Goal: Entertainment & Leisure: Browse casually

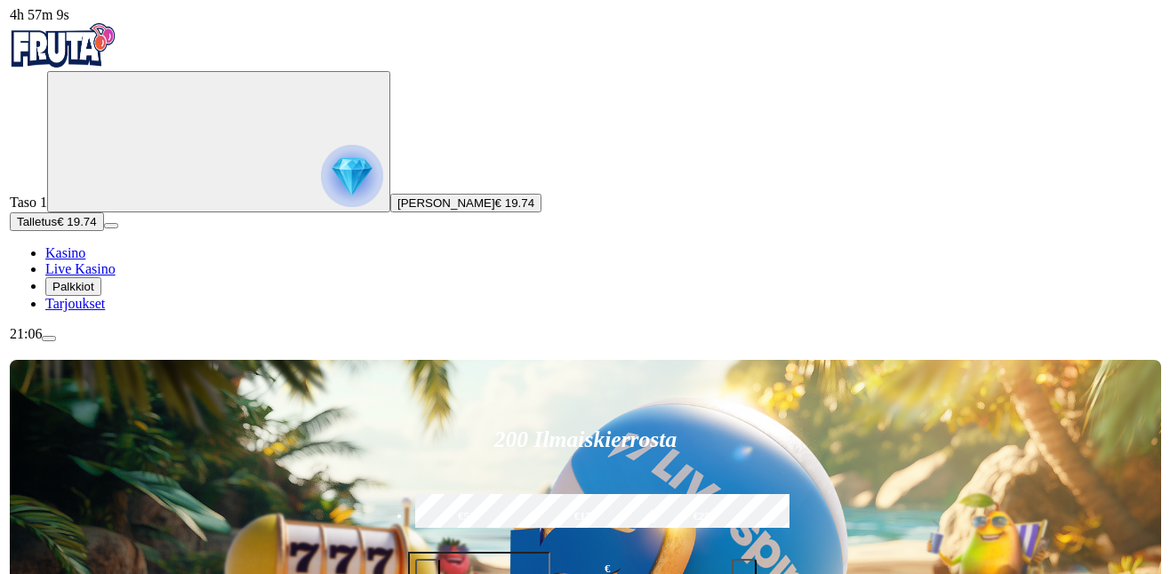
scroll to position [1403, 0]
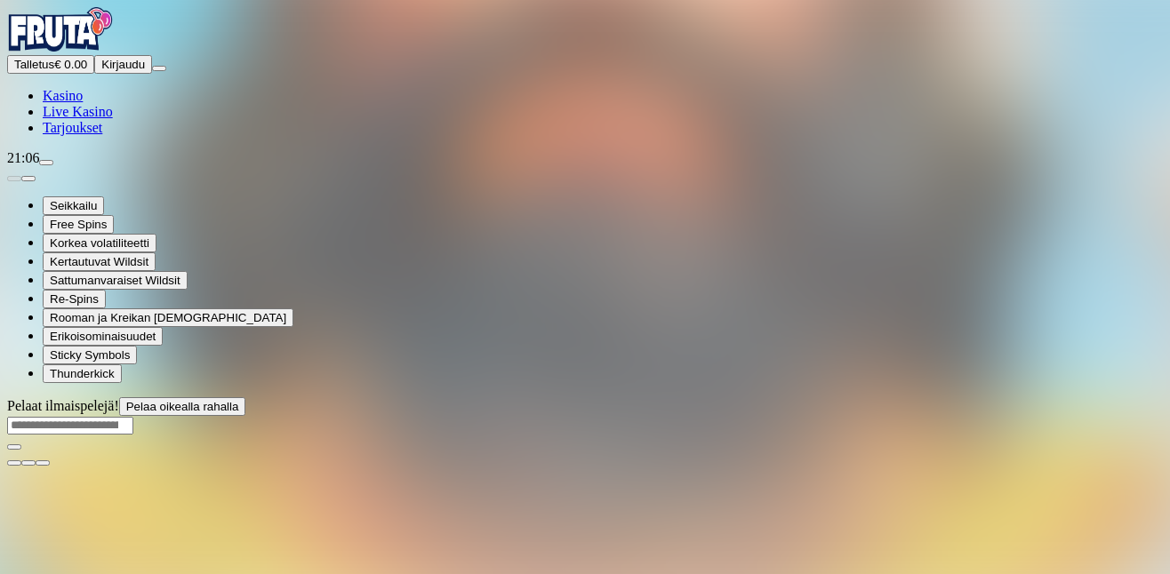
scroll to position [1403, 0]
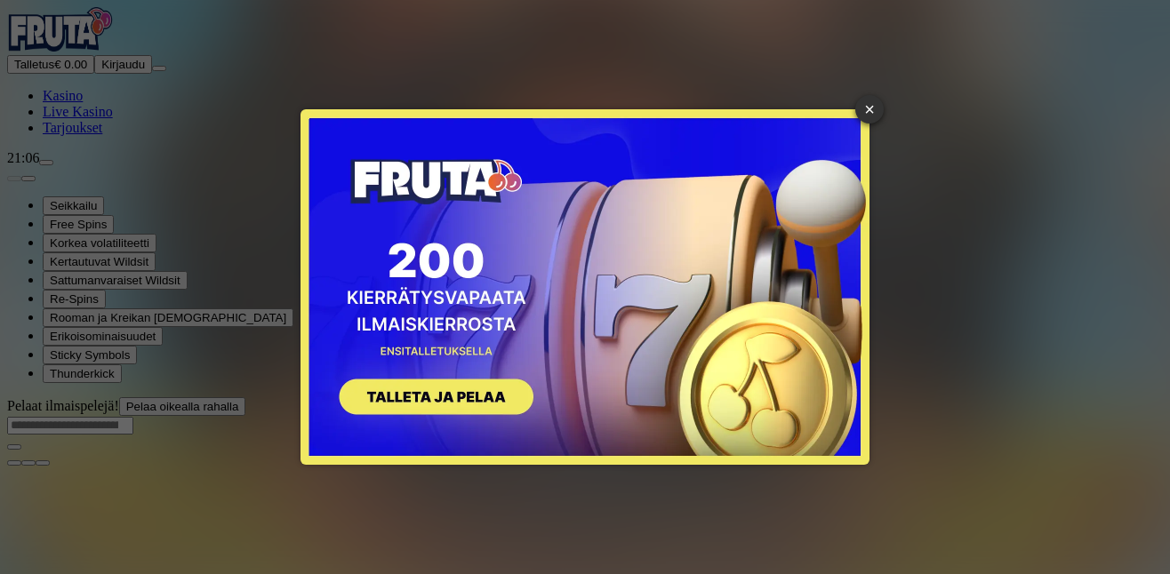
click at [471, 394] on button "SIGN UP" at bounding box center [428, 400] width 224 height 56
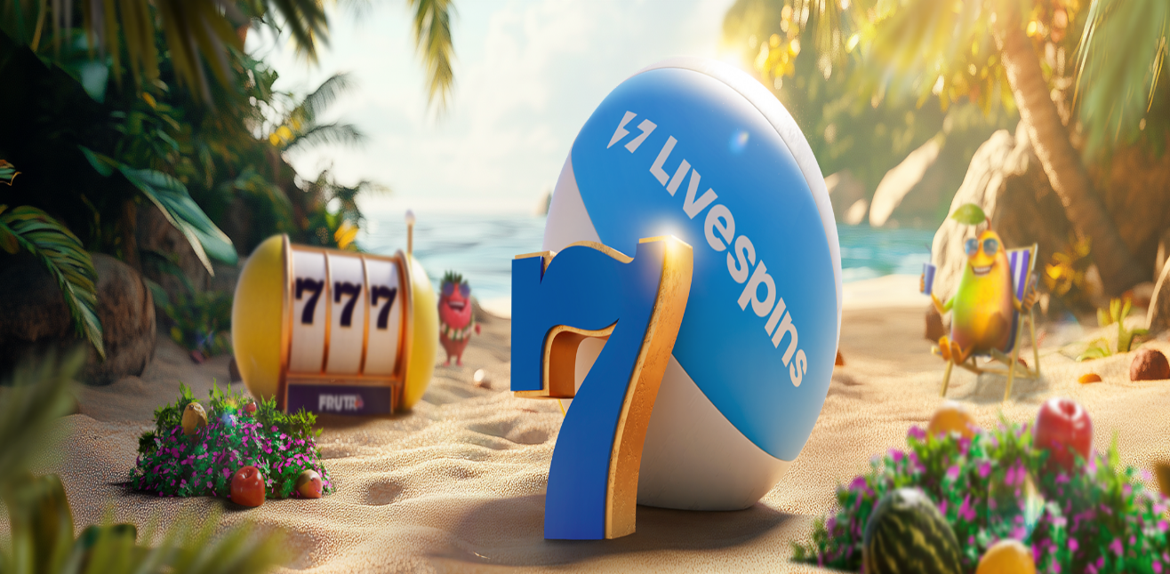
click at [14, 254] on span "close icon" at bounding box center [14, 254] width 0 height 0
click at [113, 71] on span "Kirjaudu" at bounding box center [123, 64] width 44 height 13
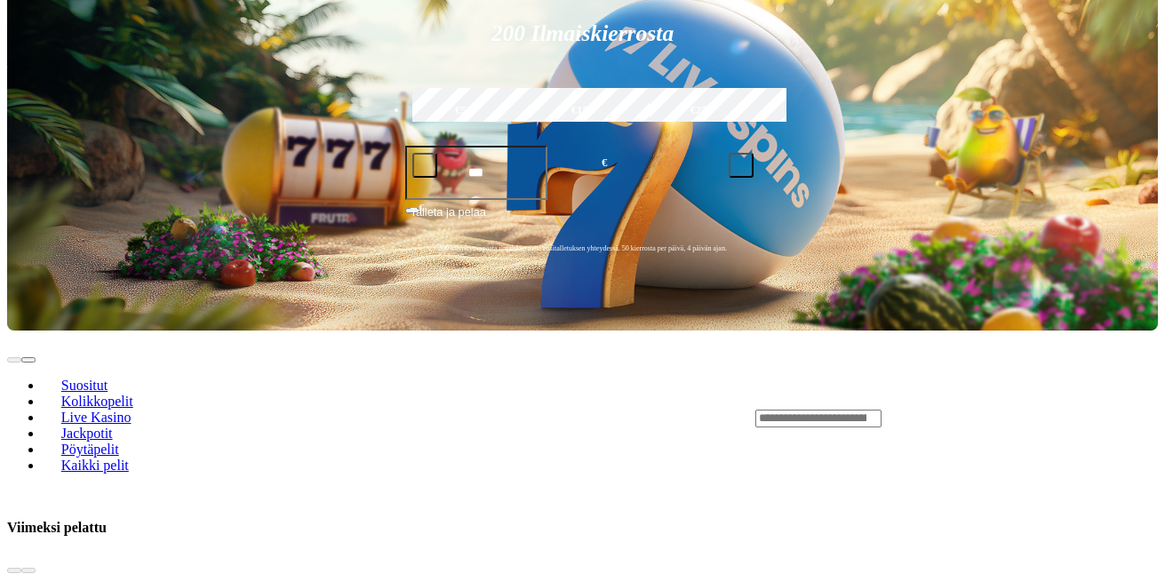
scroll to position [533, 0]
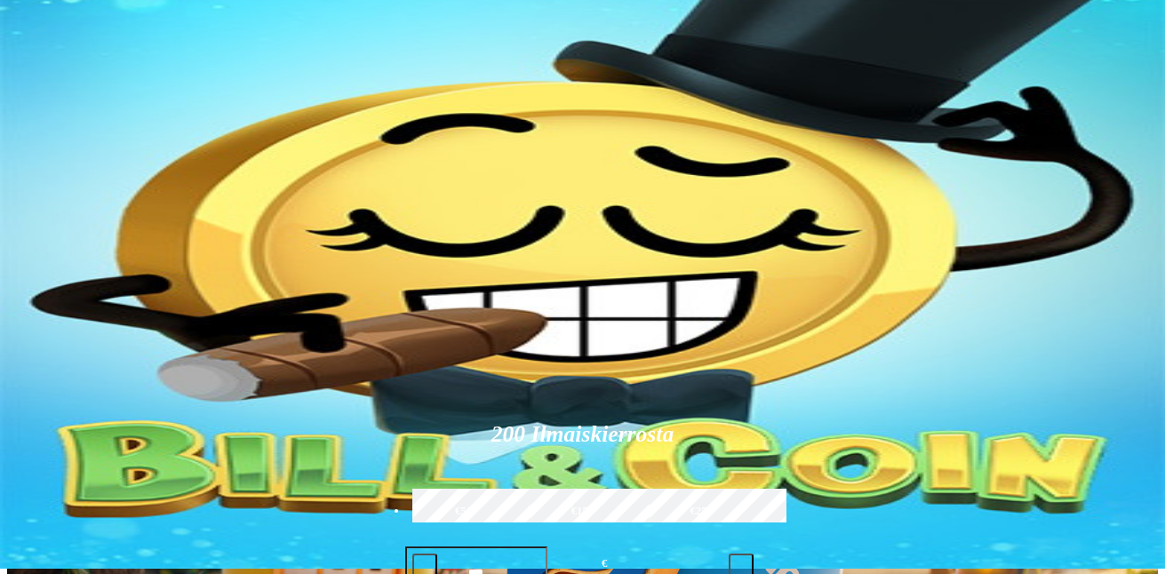
scroll to position [0, 0]
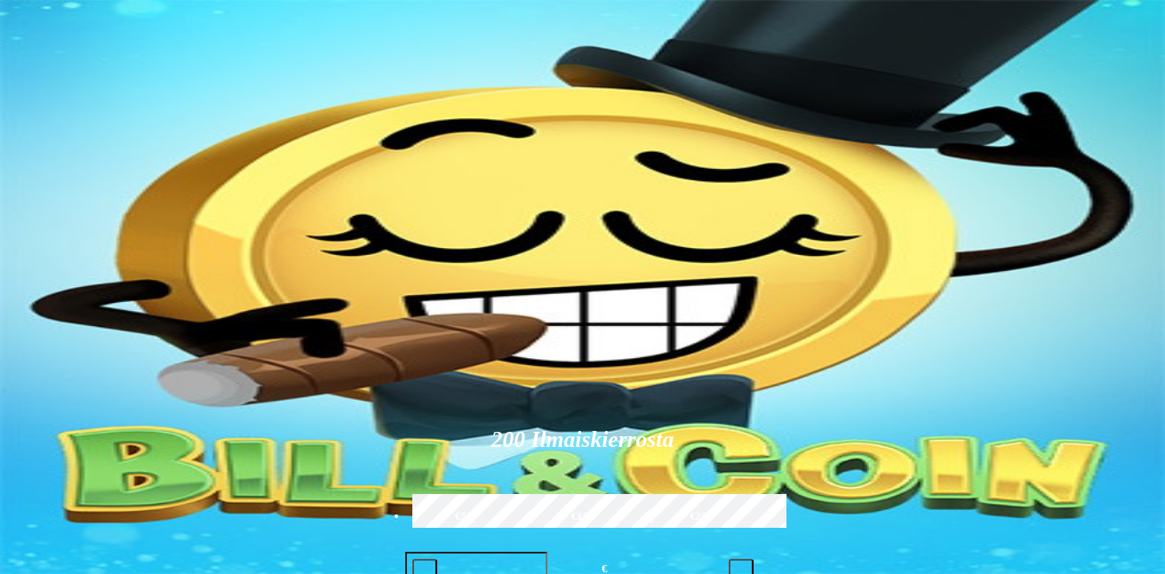
type input "******"
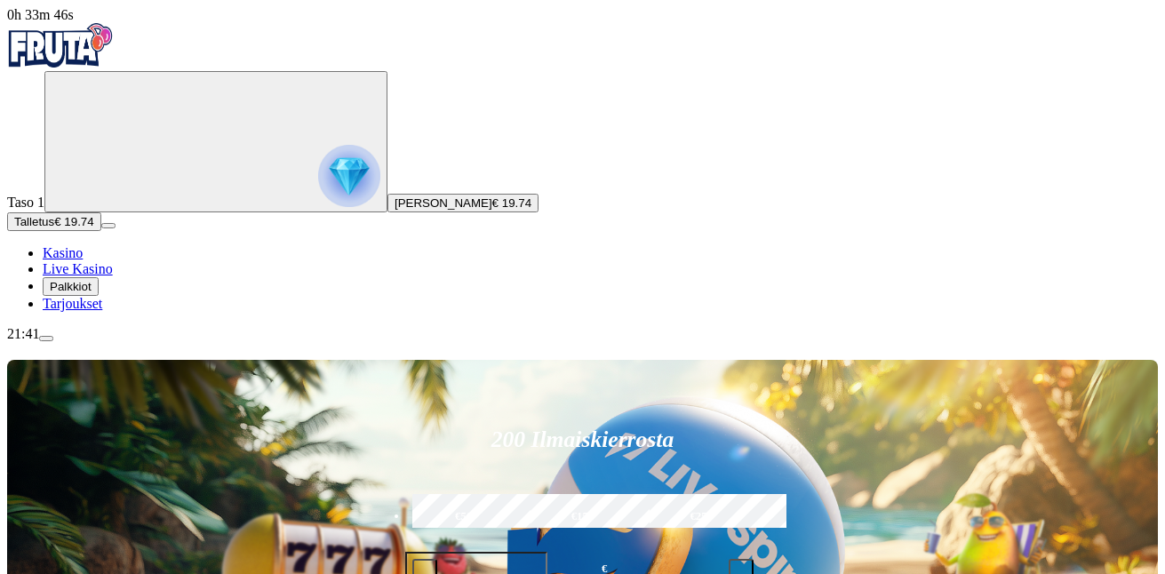
scroll to position [267, 0]
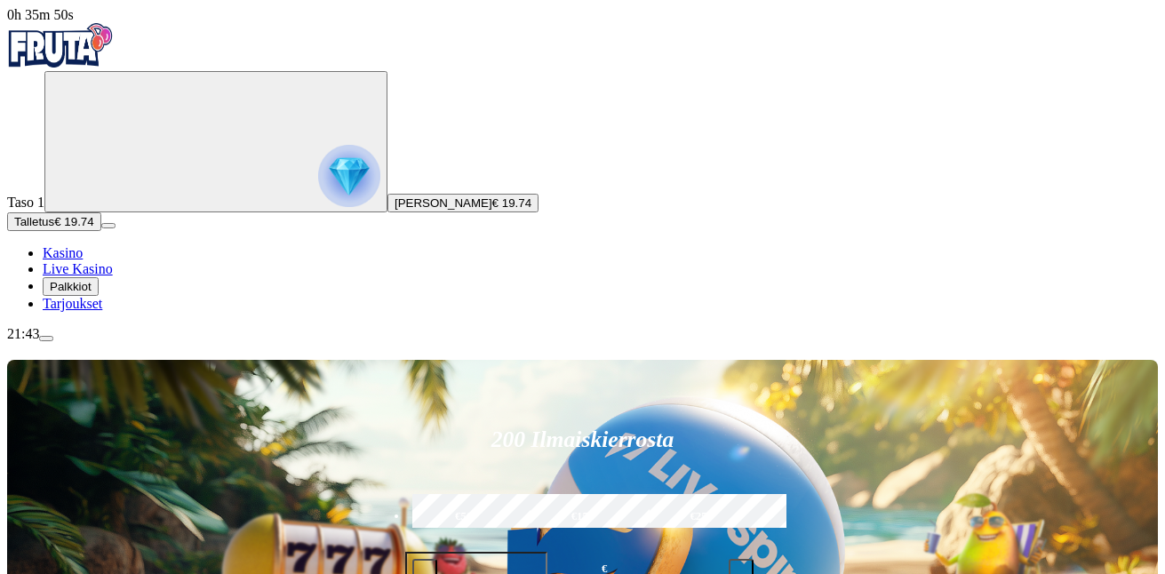
type input "***"
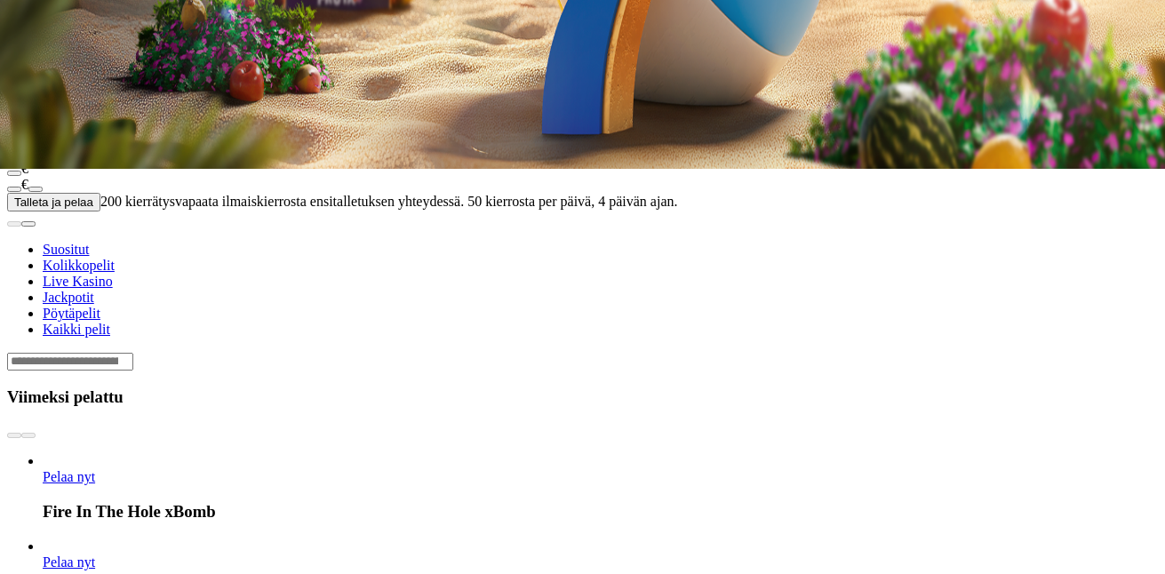
scroll to position [533, 0]
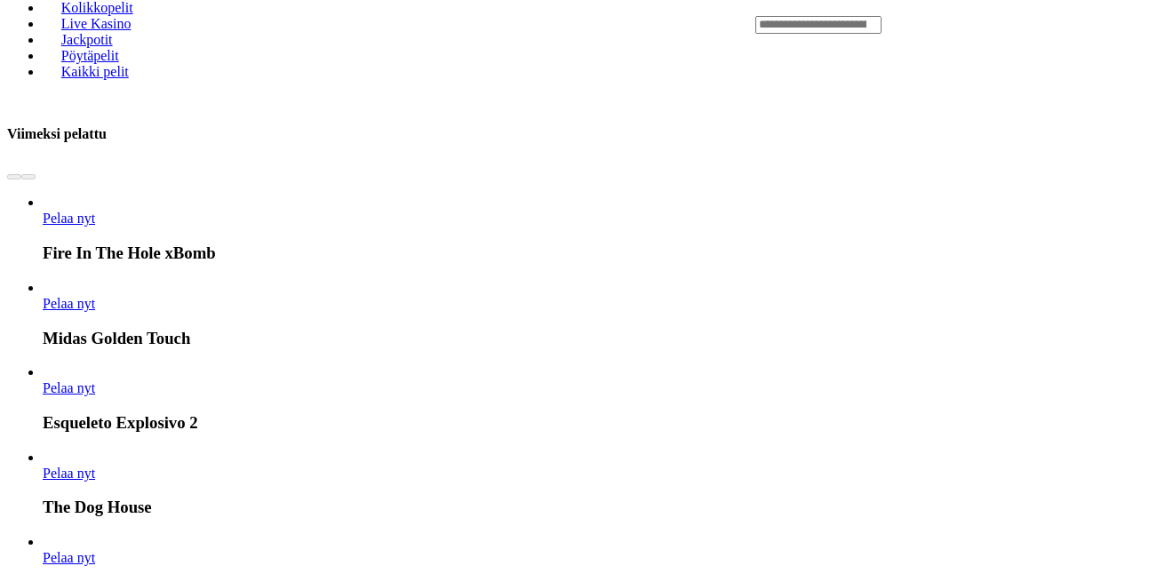
scroll to position [533, 0]
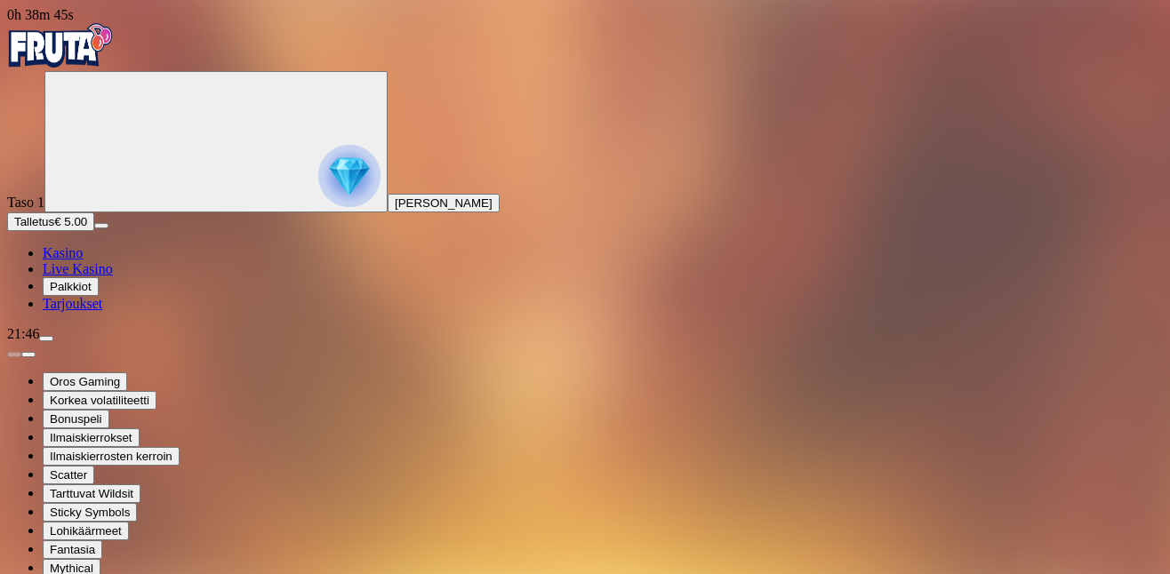
click at [820, 527] on div "Oros Gaming Korkea volatiliteetti Bonuspeli Ilmaiskierrokset Ilmaiskierrosten k…" at bounding box center [585, 460] width 1156 height 236
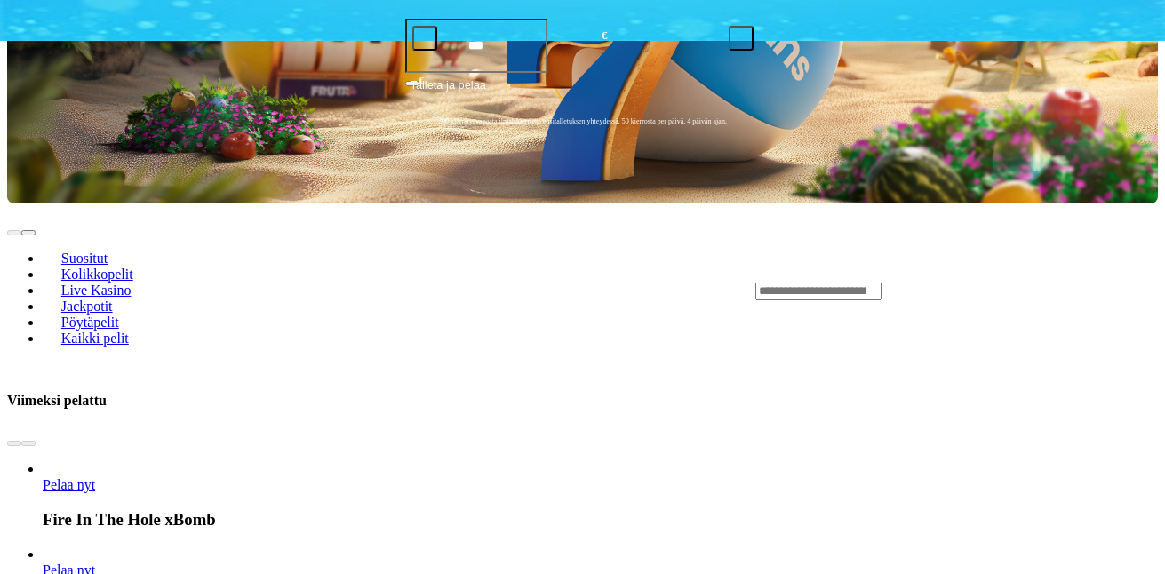
scroll to position [800, 0]
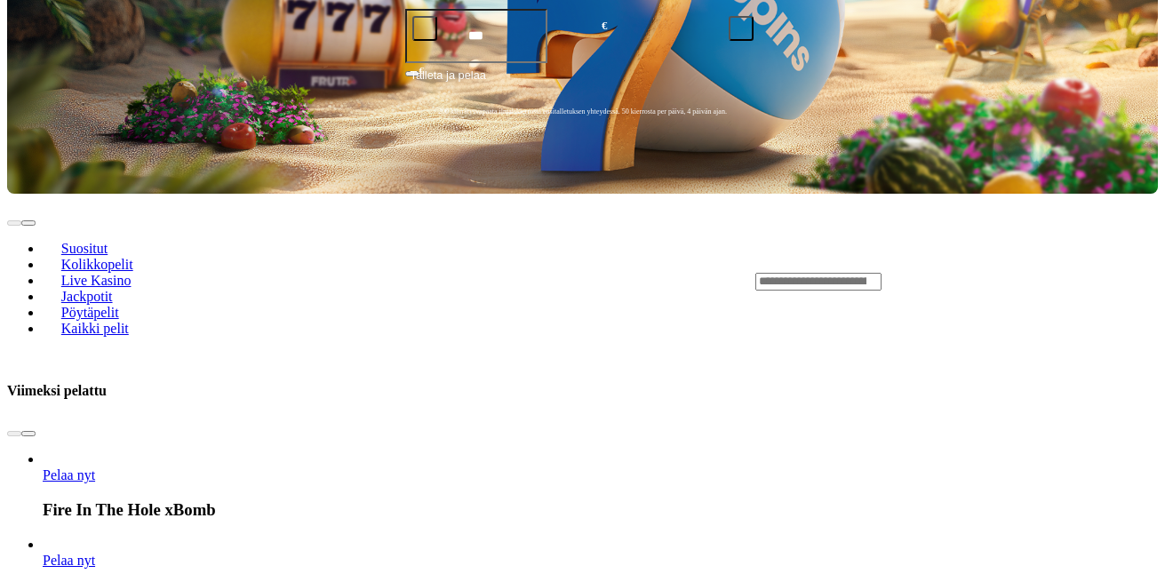
scroll to position [533, 0]
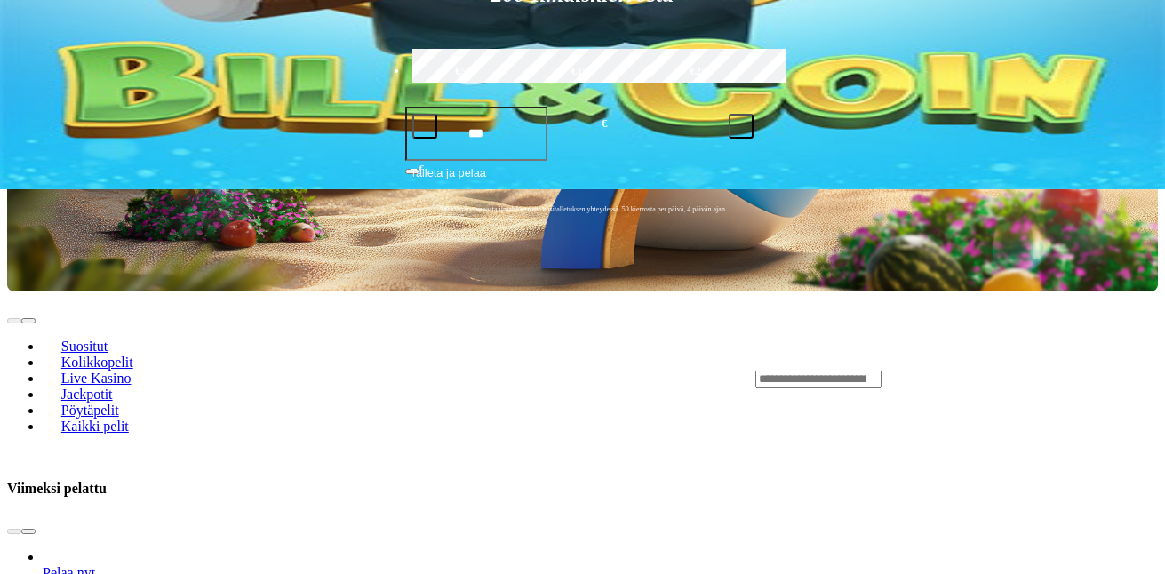
scroll to position [533, 0]
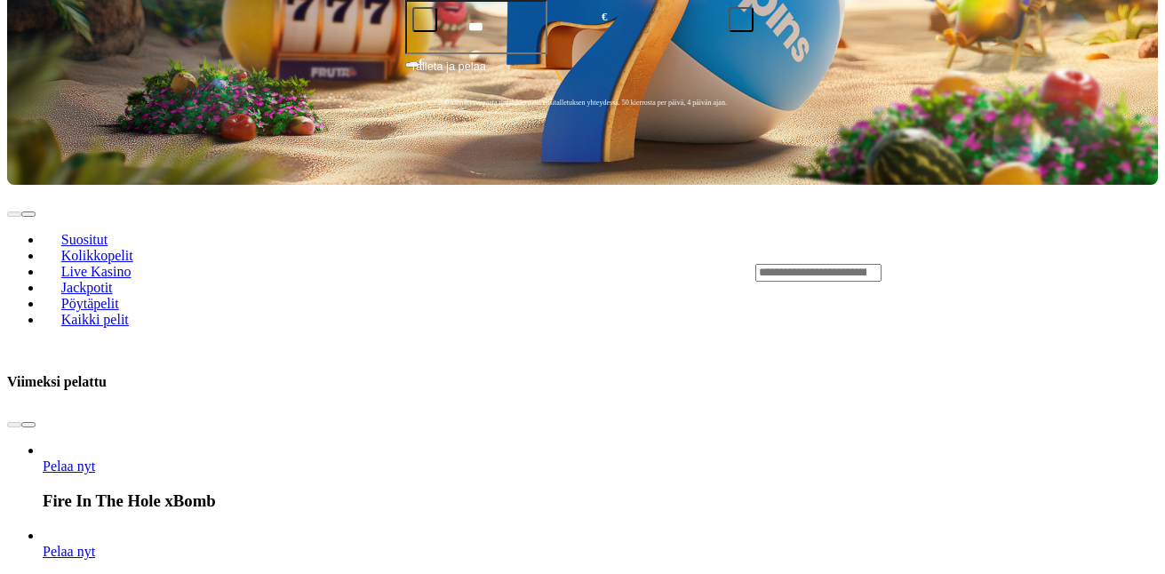
scroll to position [533, 0]
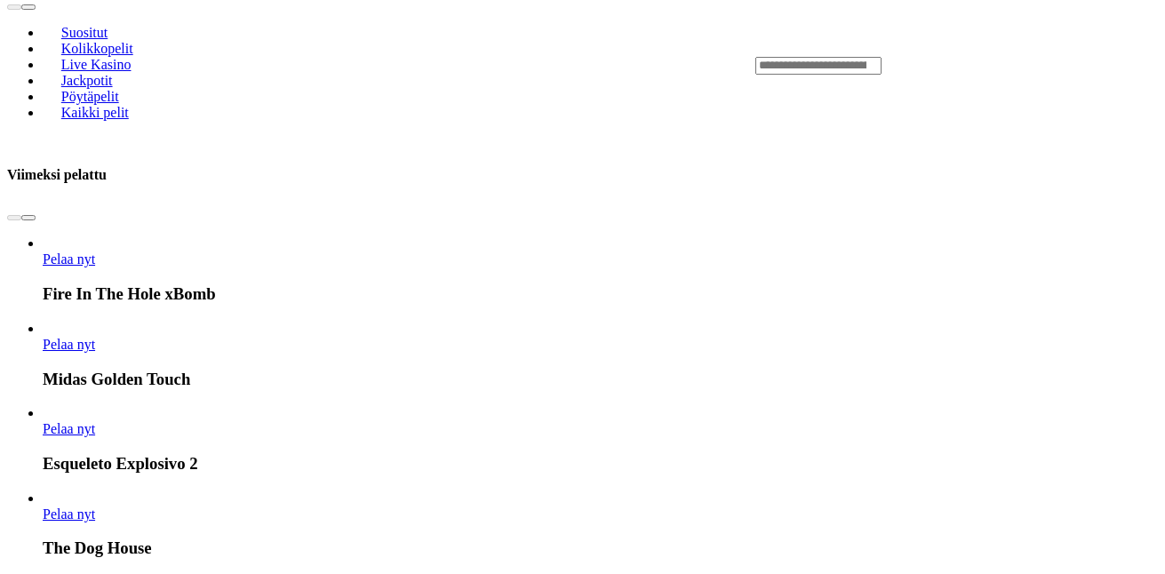
scroll to position [800, 0]
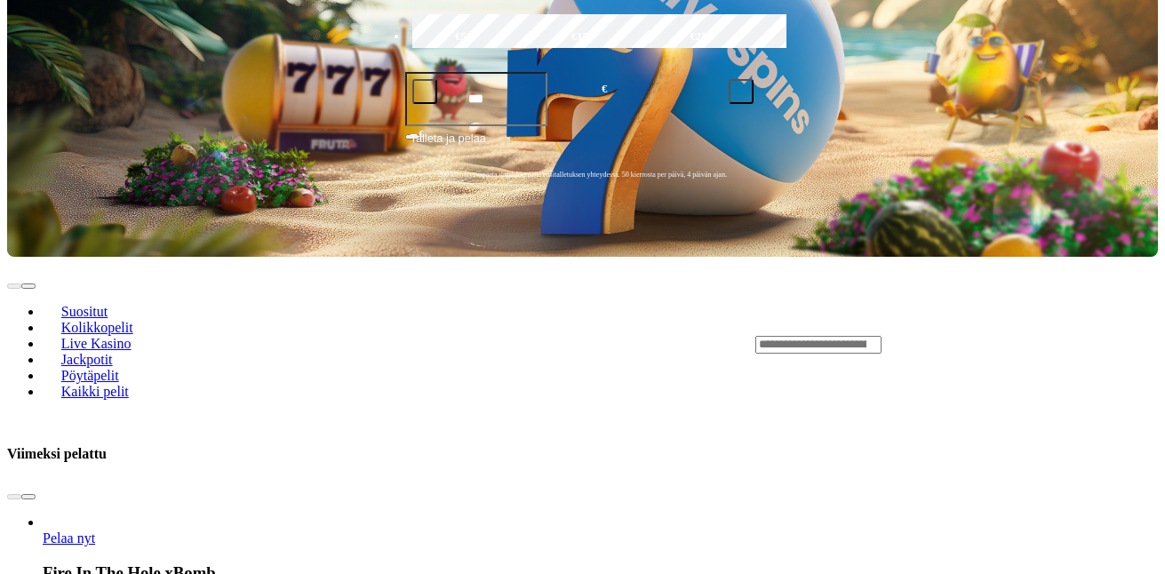
scroll to position [533, 0]
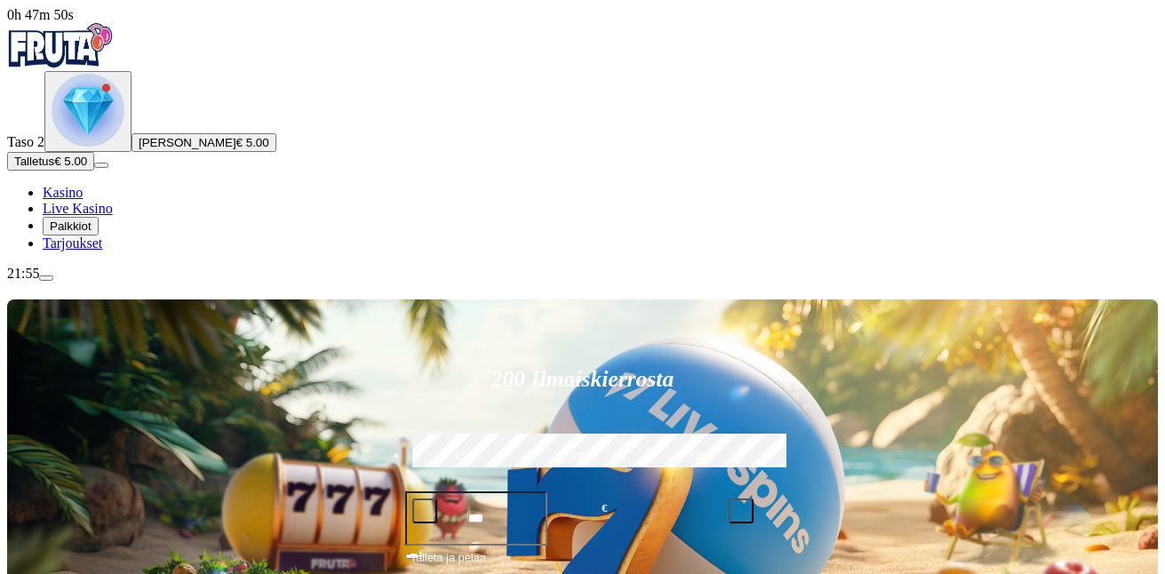
click at [92, 233] on span "Palkkiot" at bounding box center [71, 226] width 42 height 13
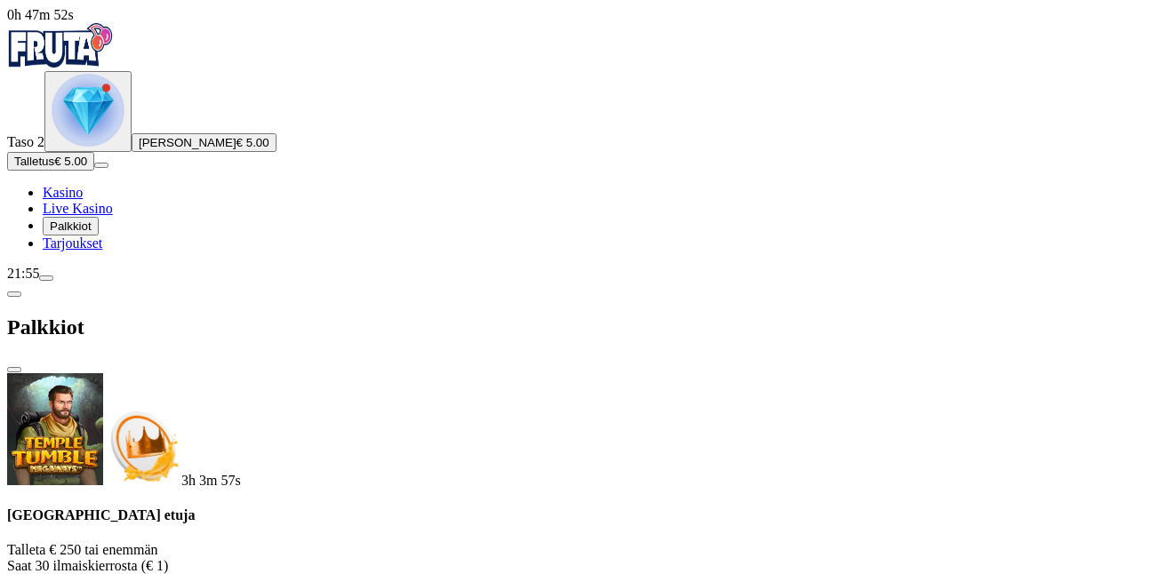
scroll to position [355, 0]
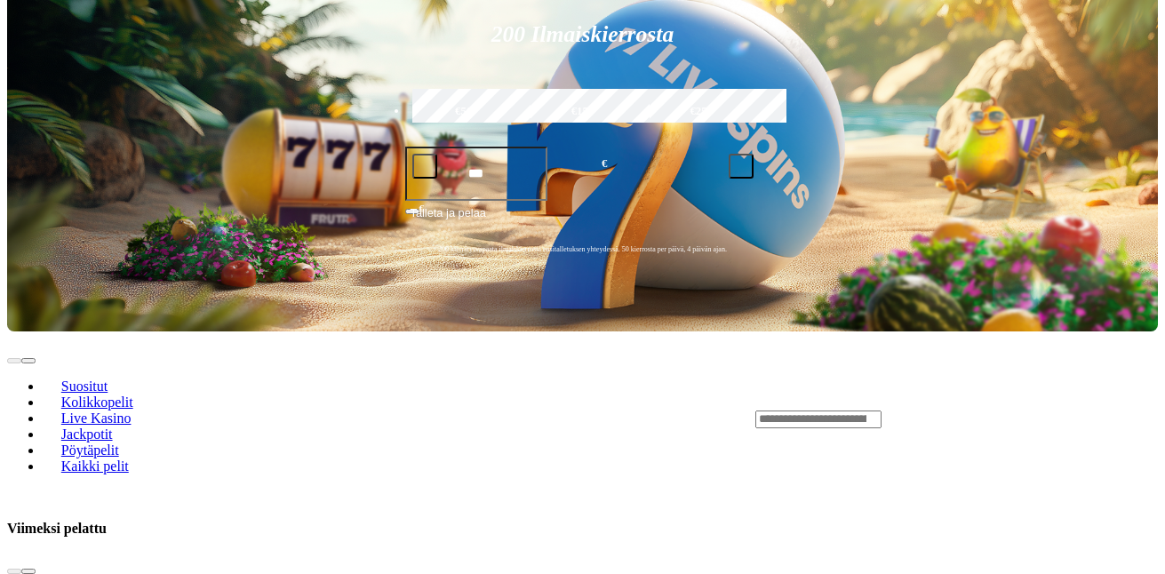
scroll to position [533, 0]
